Goal: Task Accomplishment & Management: Manage account settings

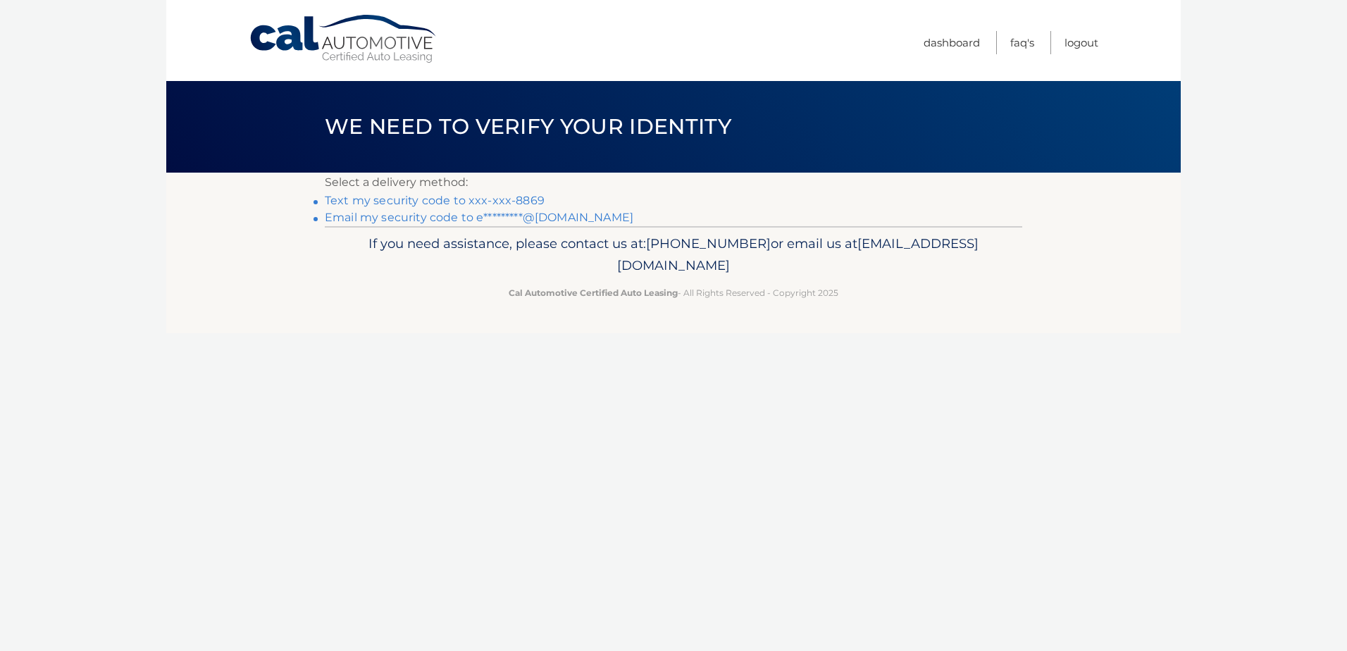
click at [462, 201] on link "Text my security code to xxx-xxx-8869" at bounding box center [435, 200] width 220 height 13
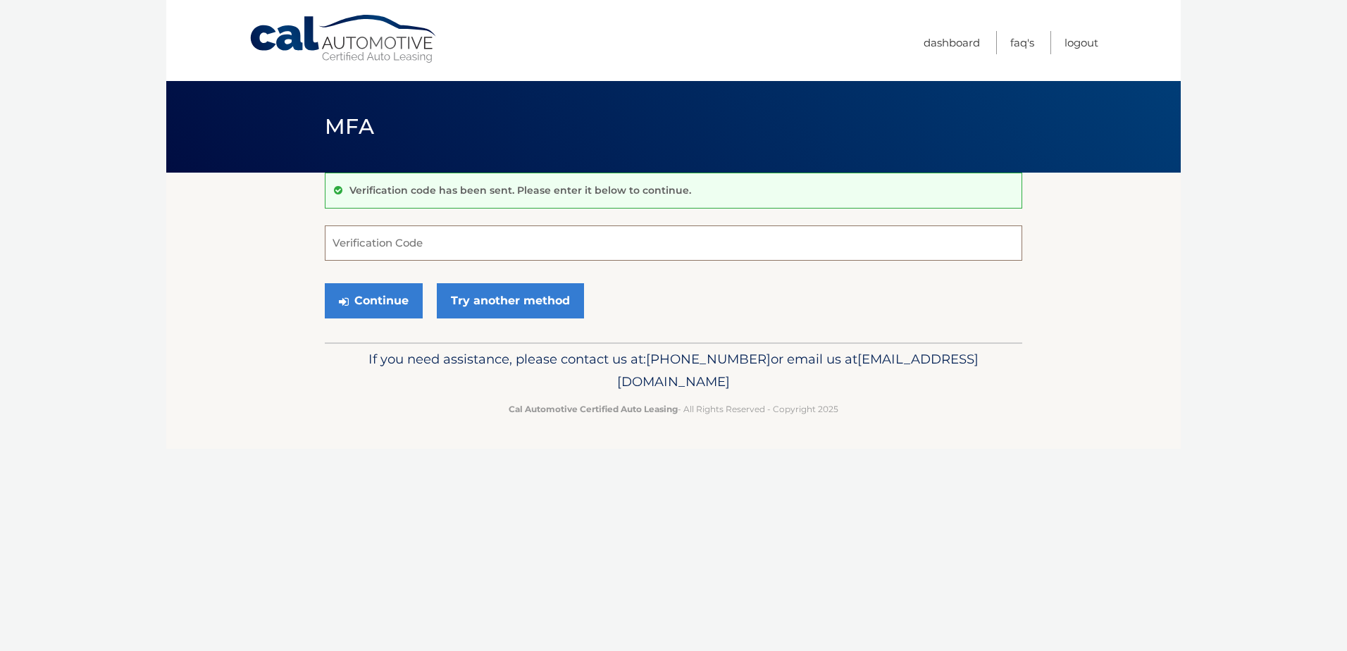
click at [448, 240] on input "Verification Code" at bounding box center [673, 242] width 697 height 35
type input "313259"
click at [387, 296] on button "Continue" at bounding box center [374, 300] width 98 height 35
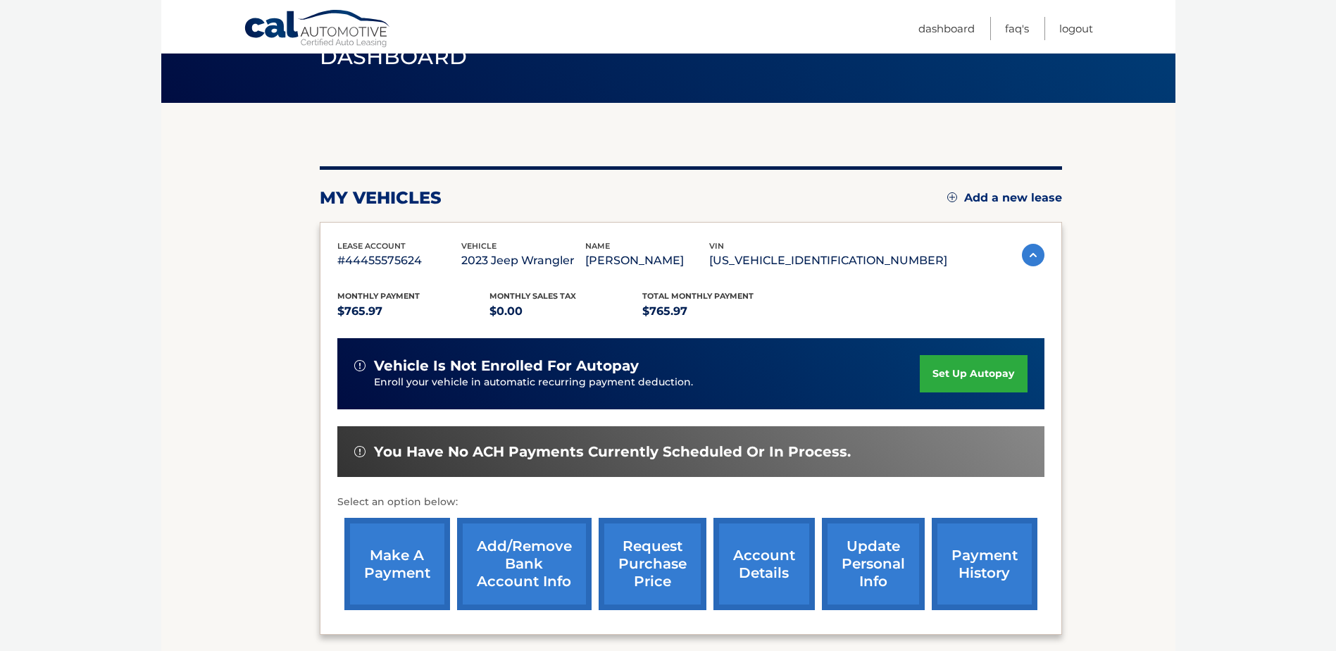
scroll to position [70, 0]
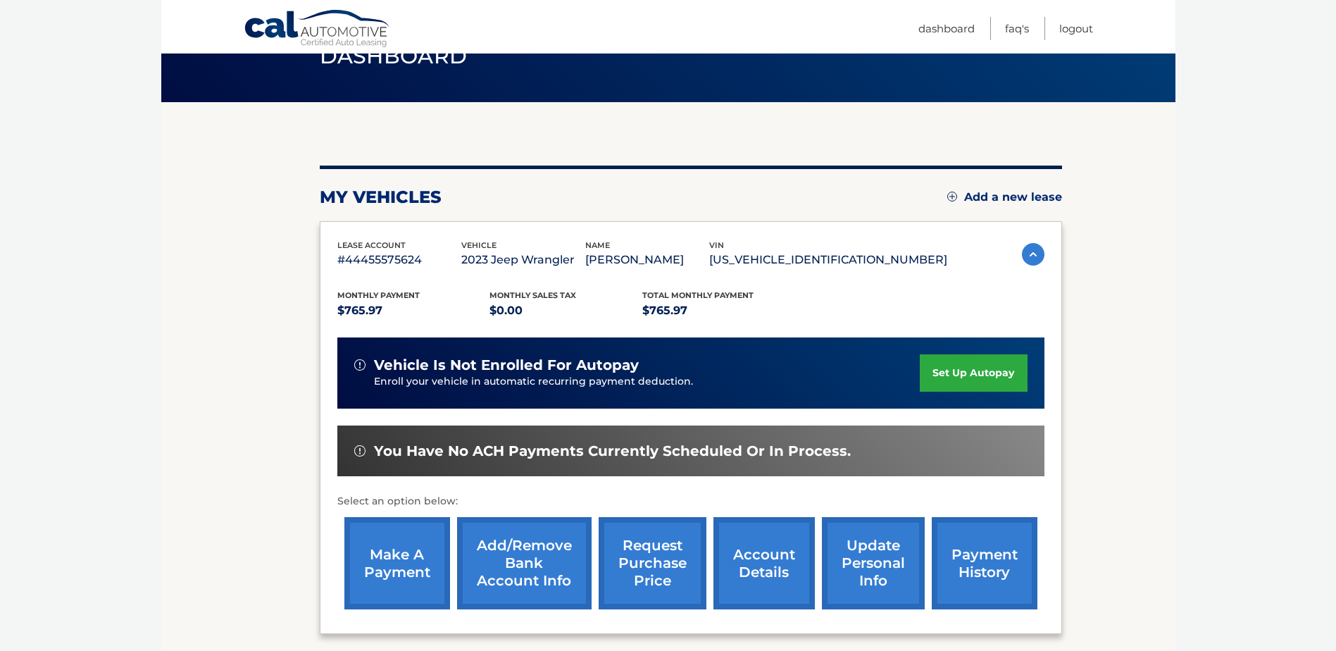
click at [380, 565] on link "make a payment" at bounding box center [397, 563] width 106 height 92
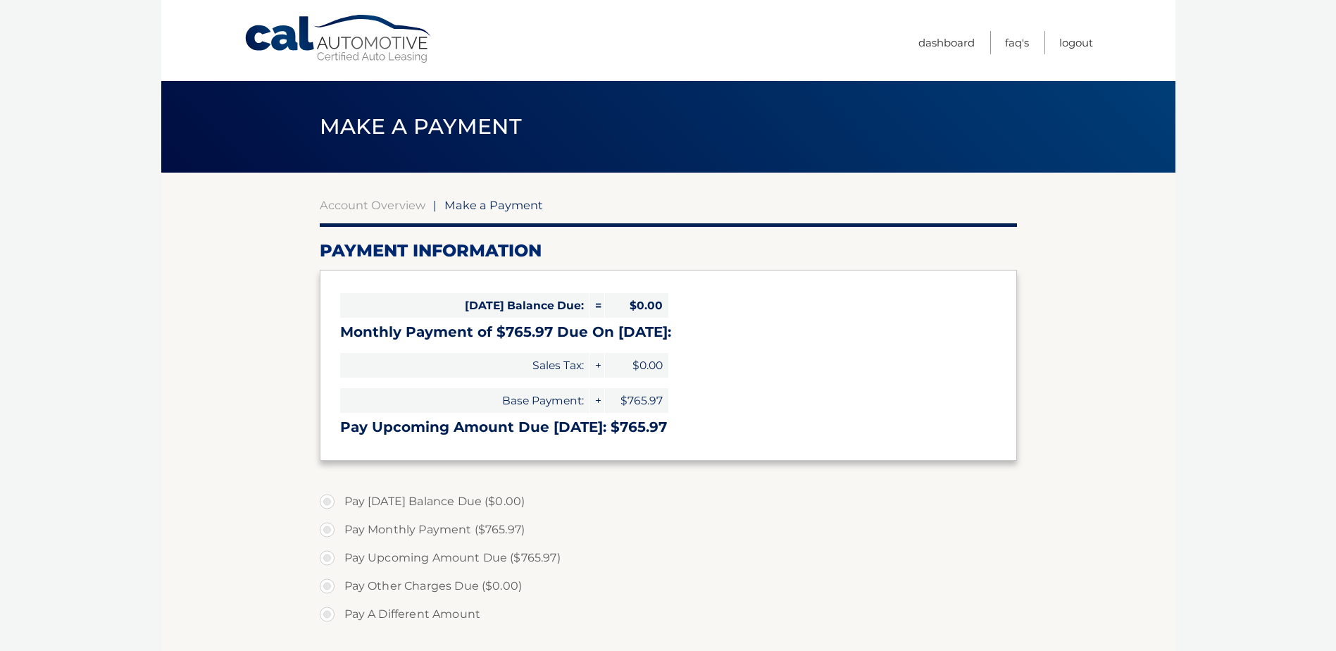
select select "NTkxMDc0OTQtMDljMS00MGVhLWFkNDktYWY0OTY3ZmNlOWY5"
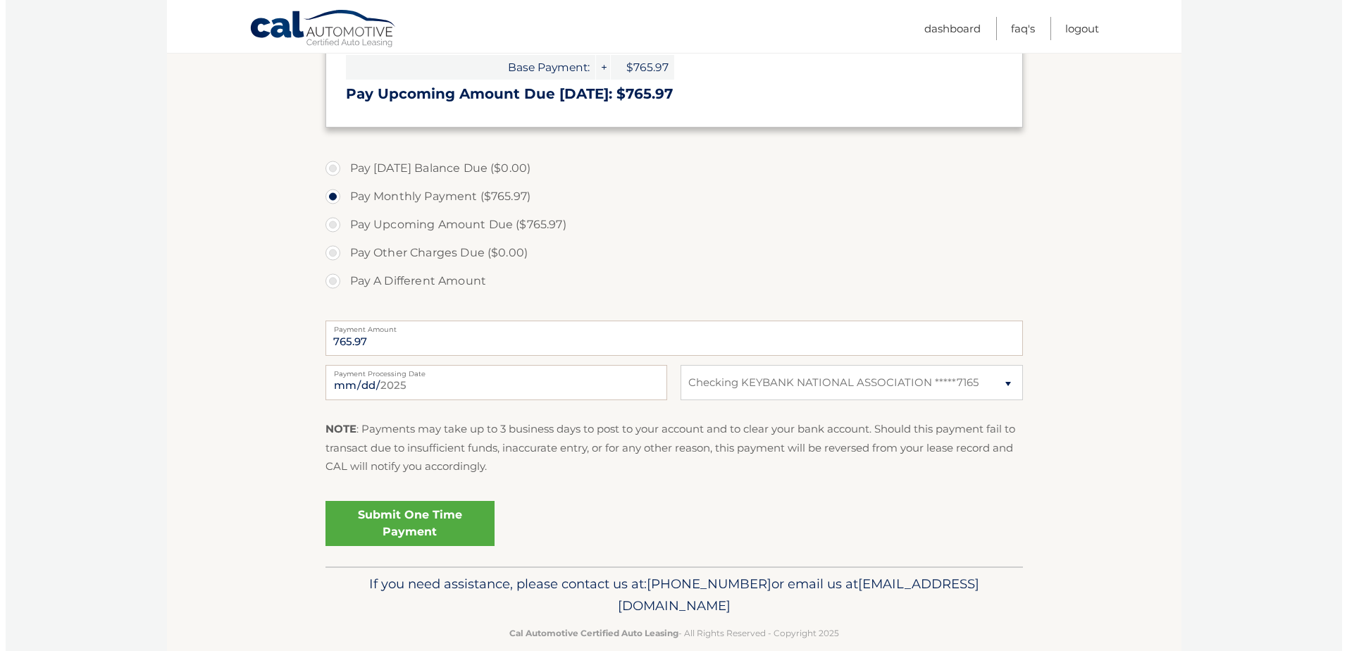
scroll to position [352, 0]
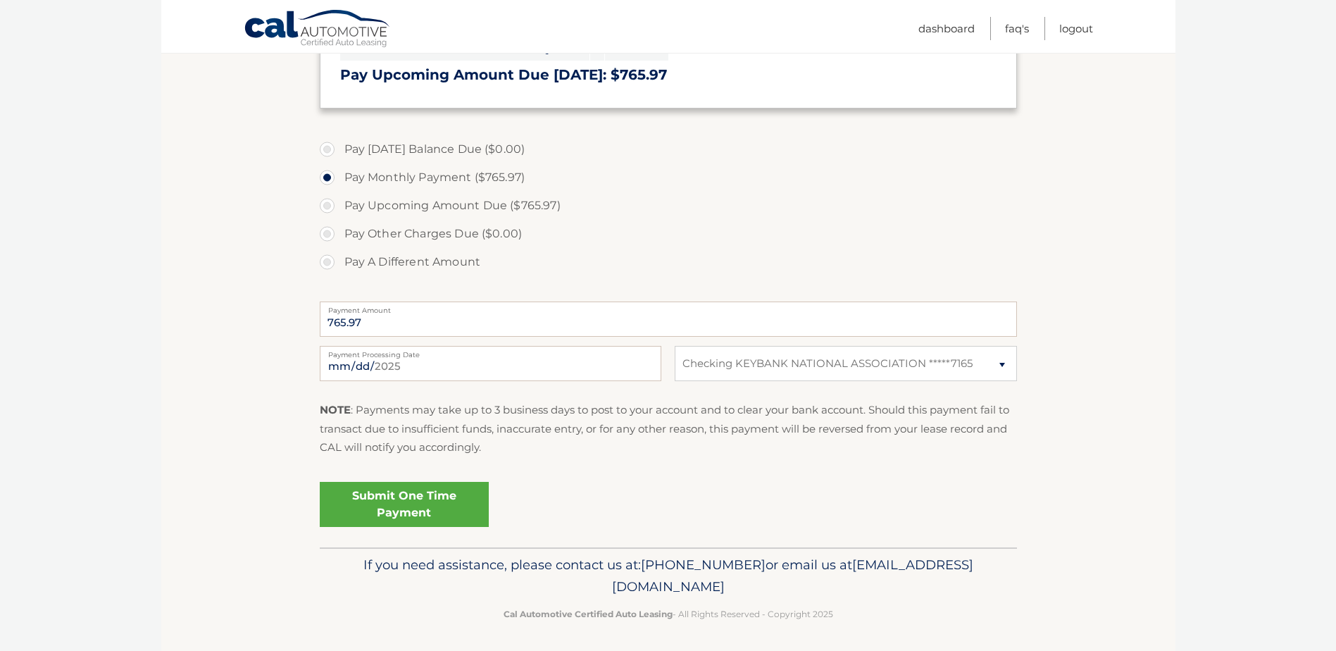
click at [411, 492] on link "Submit One Time Payment" at bounding box center [404, 504] width 169 height 45
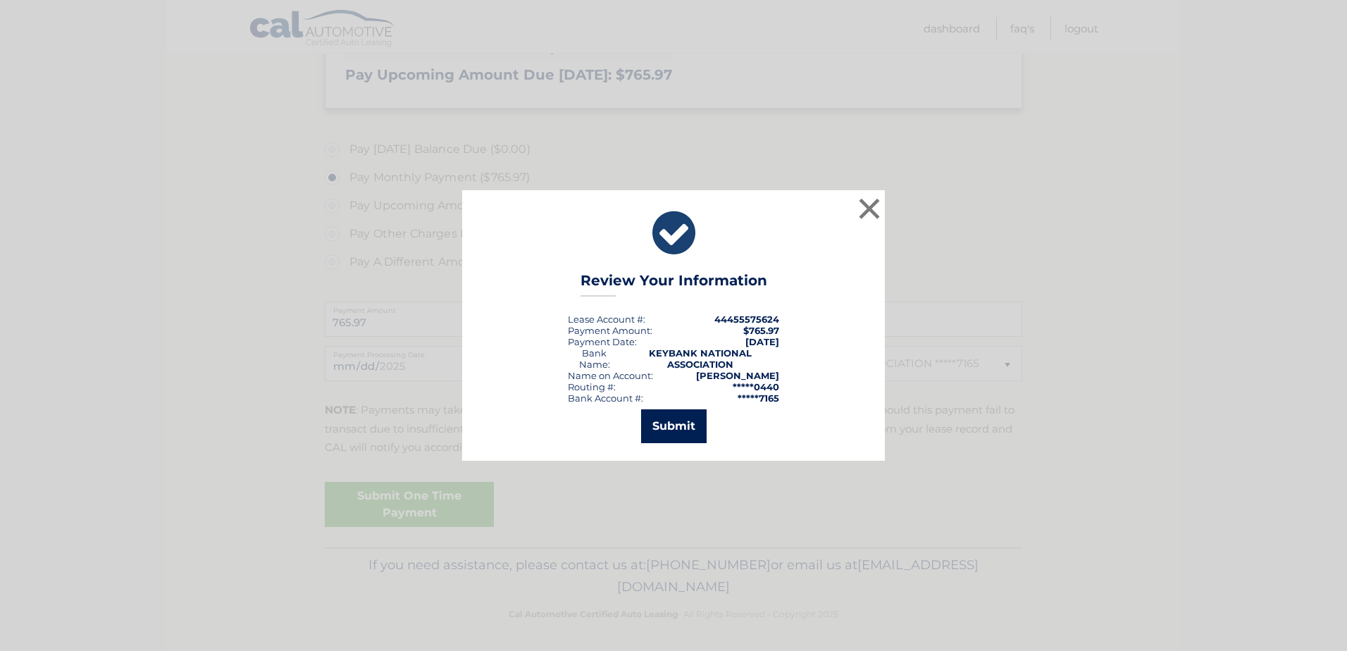
click at [673, 418] on button "Submit" at bounding box center [674, 426] width 66 height 34
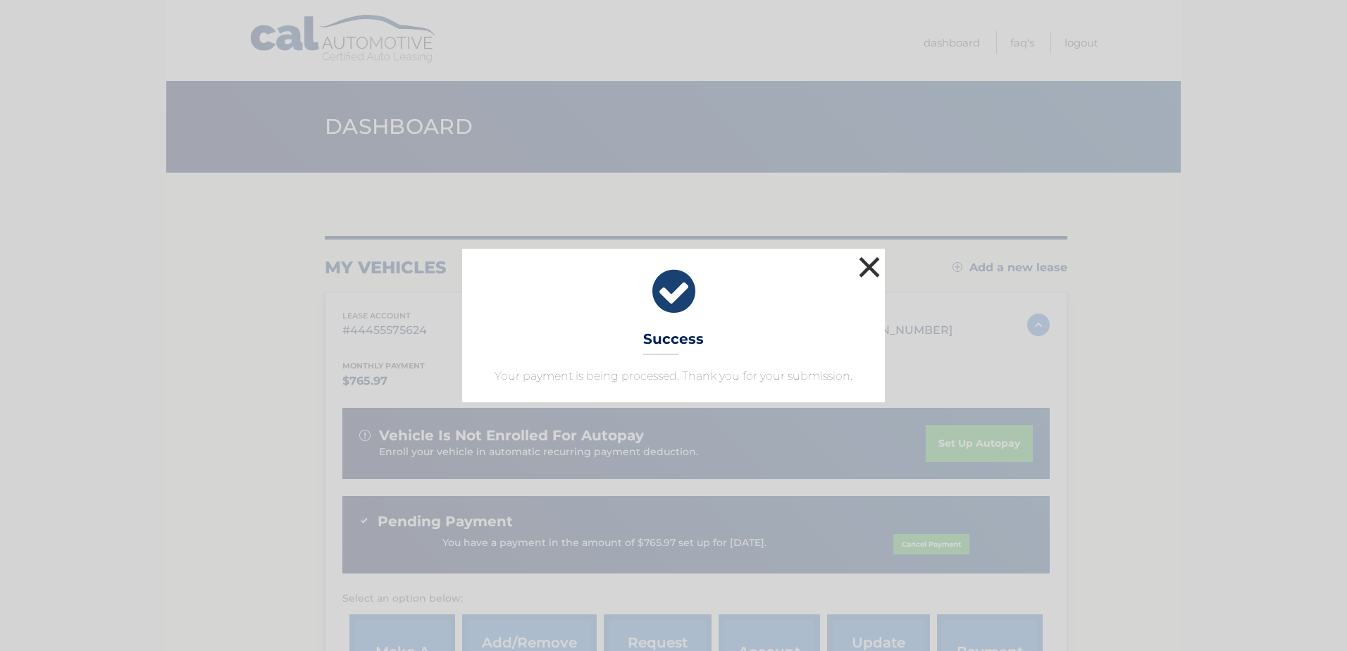
click at [869, 262] on button "×" at bounding box center [869, 267] width 28 height 28
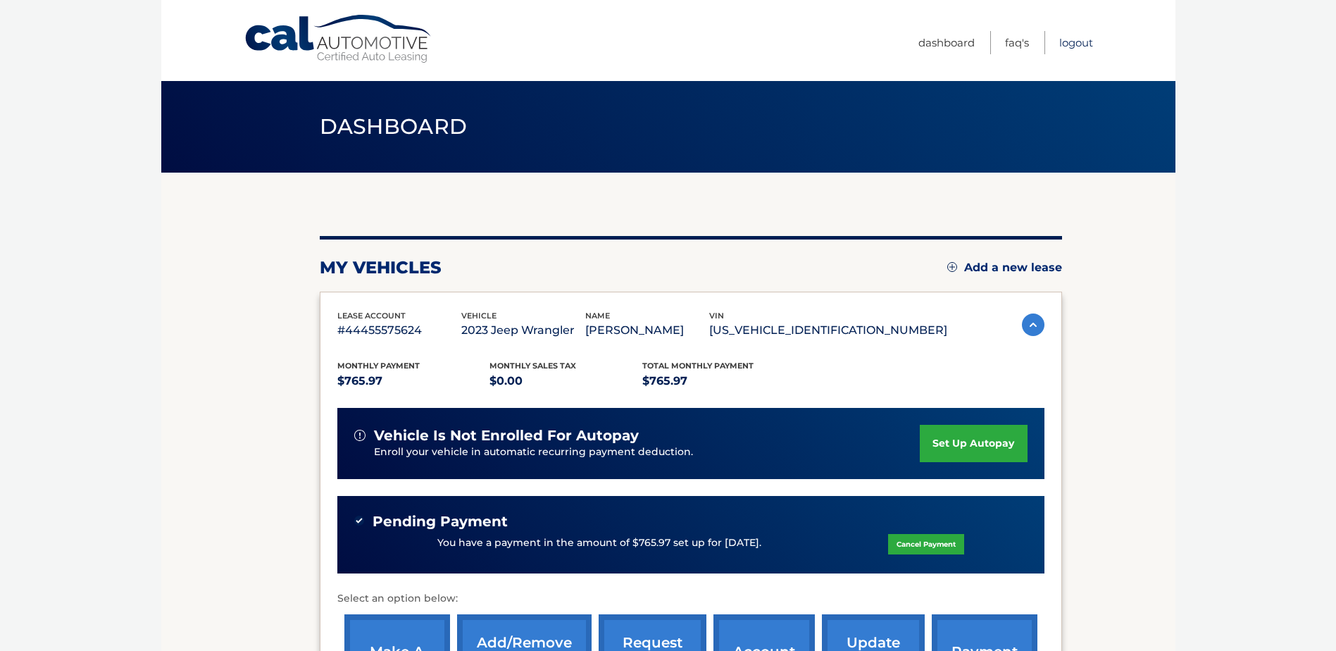
click at [1066, 39] on link "Logout" at bounding box center [1076, 42] width 34 height 23
